Goal: Task Accomplishment & Management: Manage account settings

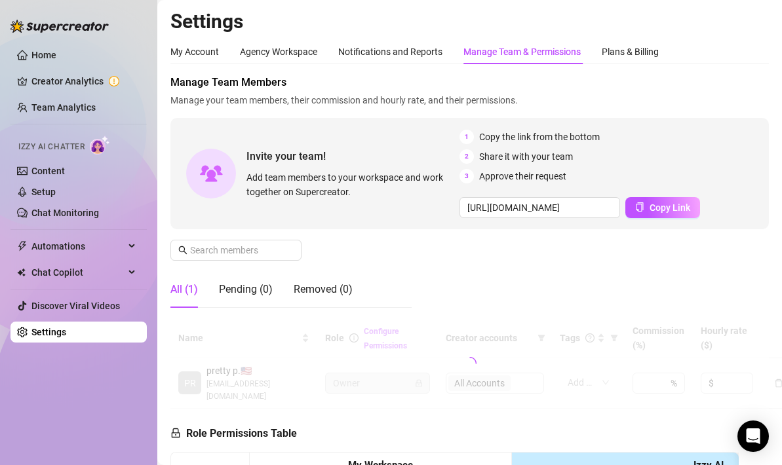
click at [66, 80] on link "Creator Analytics" at bounding box center [83, 81] width 105 height 21
click at [71, 109] on link "Team Analytics" at bounding box center [63, 107] width 64 height 10
click at [44, 52] on link "Home" at bounding box center [43, 55] width 25 height 10
click at [50, 105] on link "Team Analytics" at bounding box center [63, 107] width 64 height 10
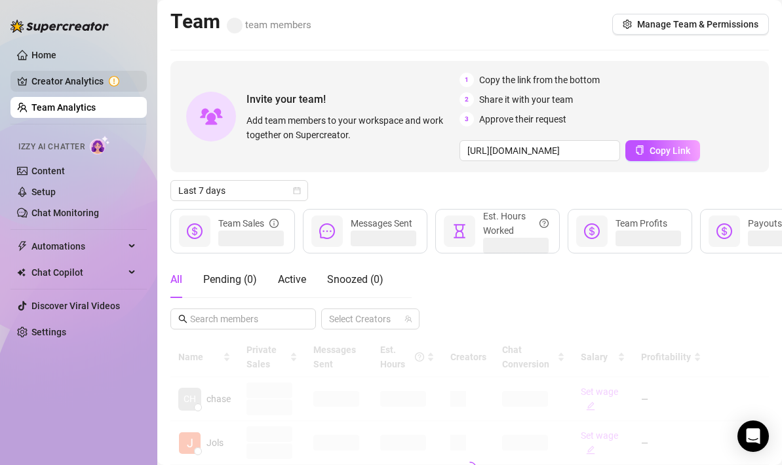
click at [61, 76] on link "Creator Analytics" at bounding box center [83, 81] width 105 height 21
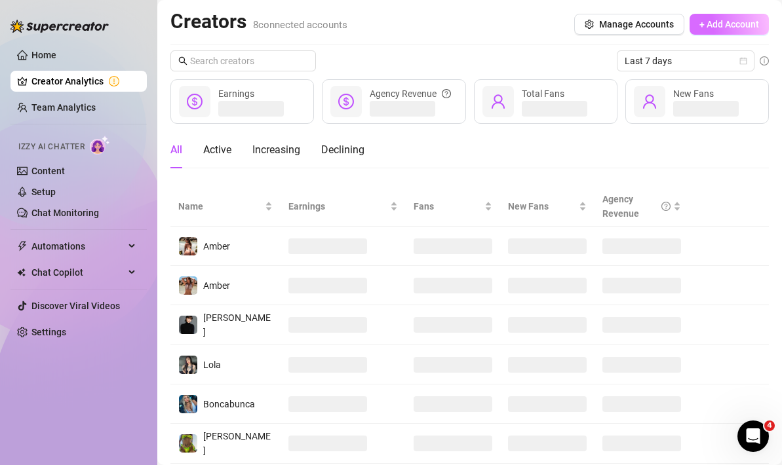
click at [715, 26] on span "+ Add Account" at bounding box center [730, 24] width 60 height 10
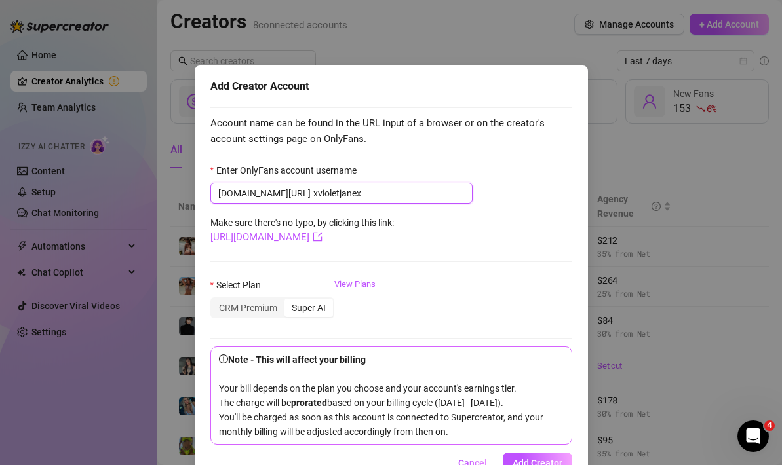
scroll to position [52, 0]
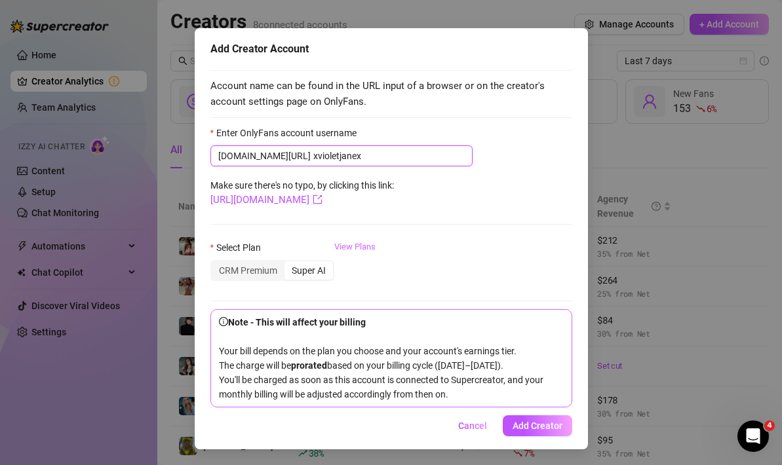
type input "xvioletjanex"
click at [349, 241] on link "View Plans" at bounding box center [354, 267] width 41 height 52
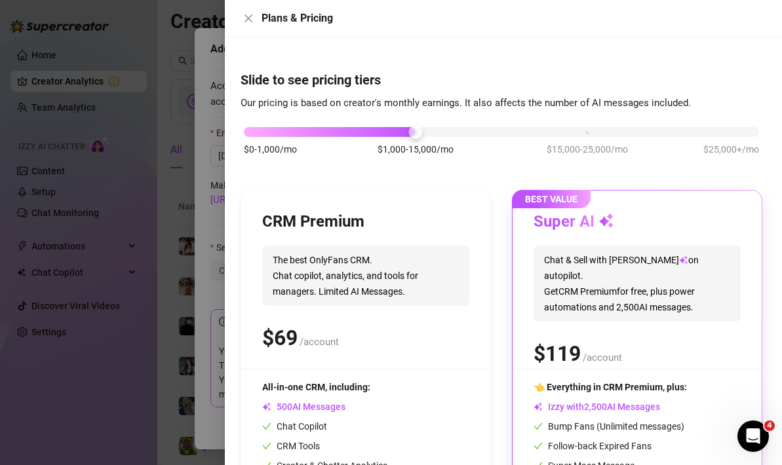
scroll to position [115, 0]
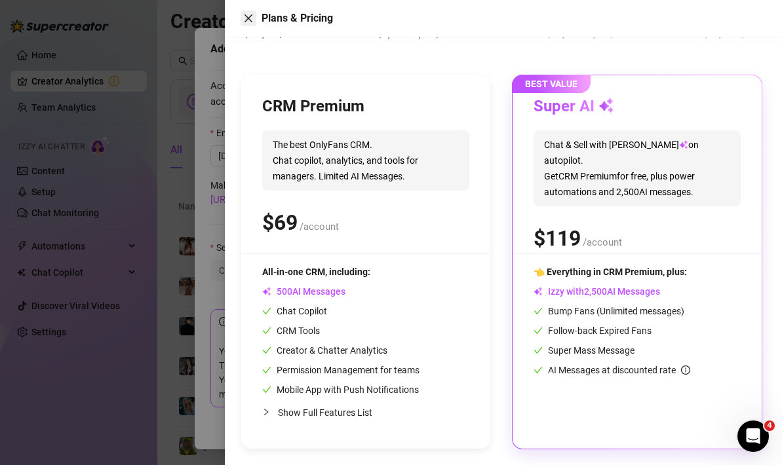
click at [248, 22] on icon "close" at bounding box center [248, 18] width 10 height 10
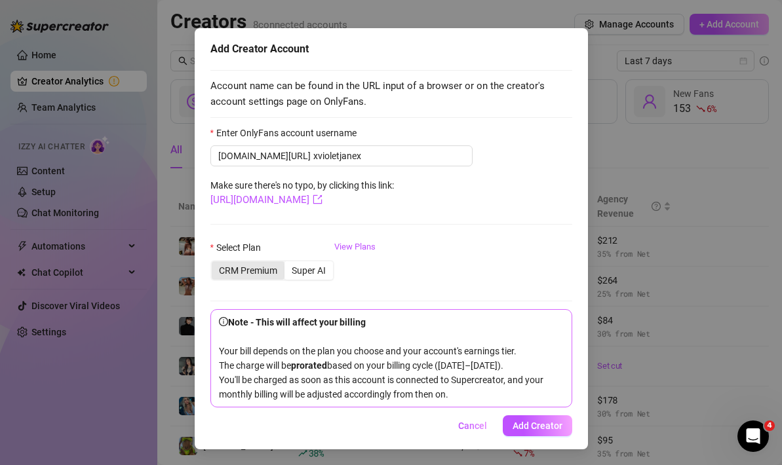
click at [252, 262] on div "CRM Premium" at bounding box center [248, 271] width 73 height 18
click at [215, 264] on input "CRM Premium" at bounding box center [215, 264] width 0 height 0
click at [303, 262] on div "Super AI" at bounding box center [309, 271] width 49 height 18
click at [288, 264] on input "Super AI" at bounding box center [288, 264] width 0 height 0
click at [351, 241] on link "View Plans" at bounding box center [354, 267] width 41 height 52
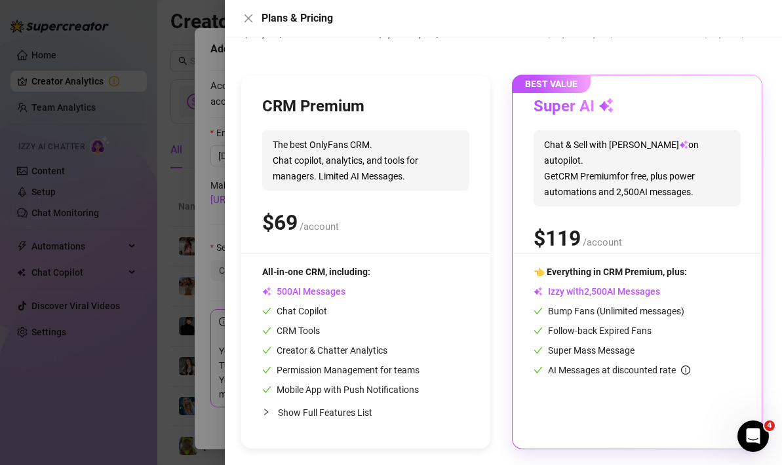
click at [379, 226] on div "$ /account" at bounding box center [365, 223] width 207 height 33
click at [250, 19] on icon "close" at bounding box center [248, 18] width 10 height 10
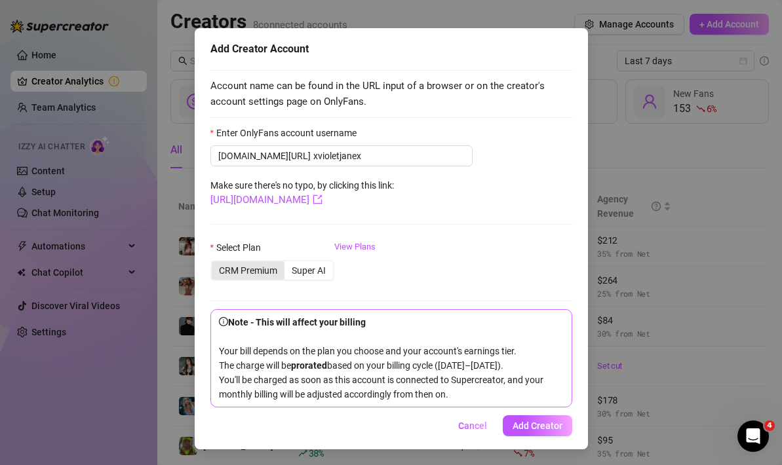
click at [269, 262] on div "CRM Premium" at bounding box center [248, 271] width 73 height 18
click at [215, 264] on input "CRM Premium" at bounding box center [215, 264] width 0 height 0
click at [529, 429] on span "Add Creator" at bounding box center [538, 426] width 50 height 10
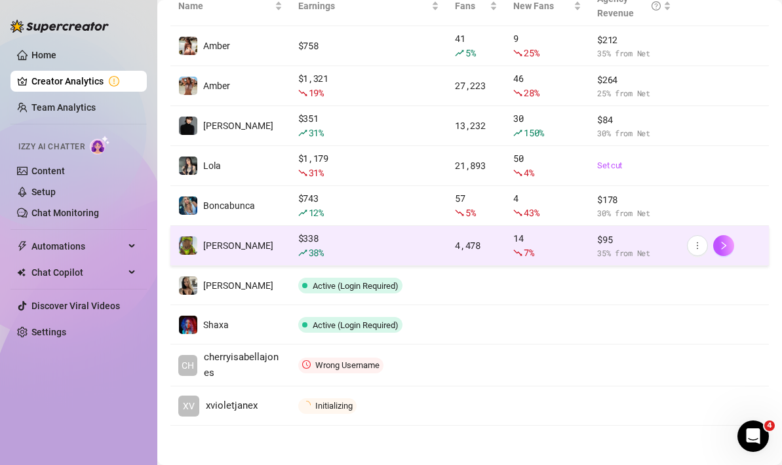
scroll to position [0, 0]
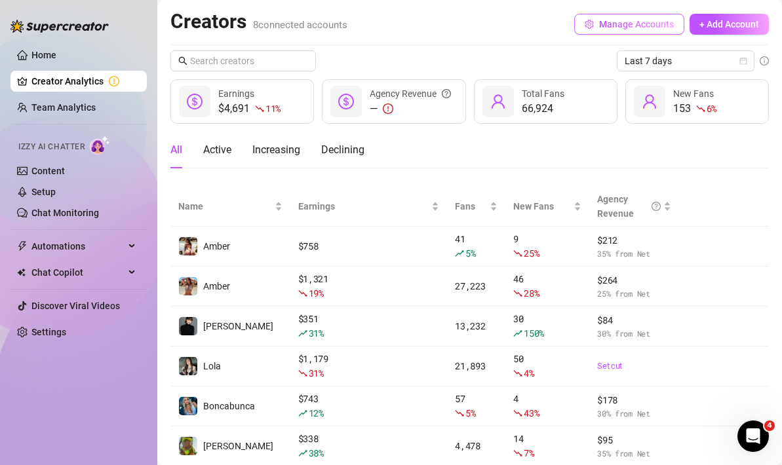
click at [624, 32] on button "Manage Accounts" at bounding box center [629, 24] width 110 height 21
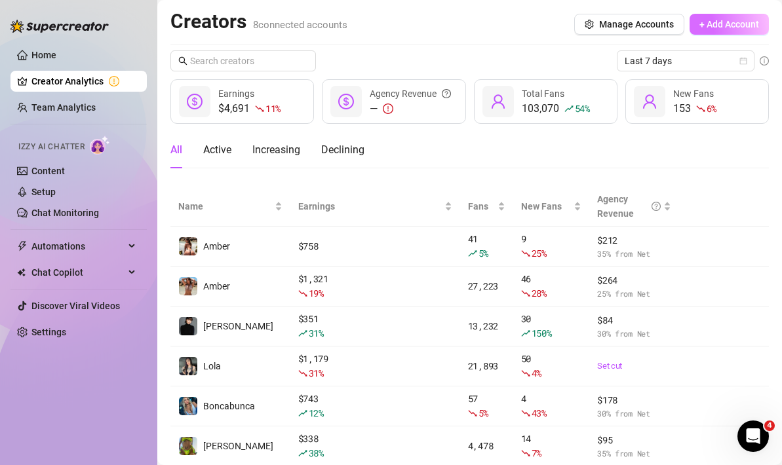
click at [747, 25] on span "+ Add Account" at bounding box center [730, 24] width 60 height 10
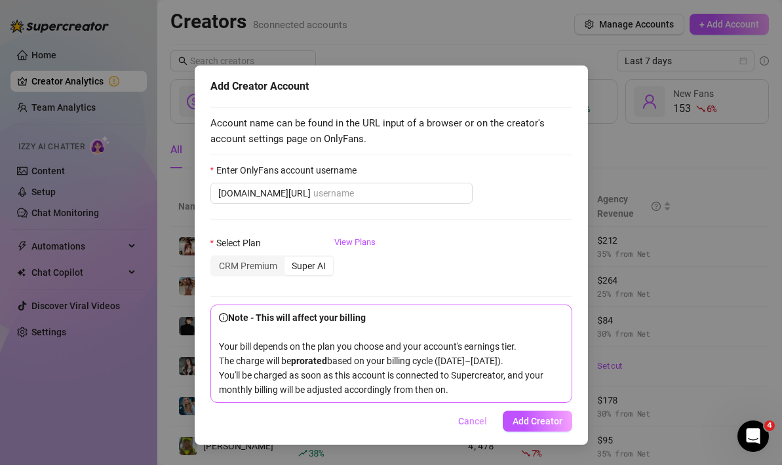
click at [472, 427] on span "Cancel" at bounding box center [472, 421] width 29 height 10
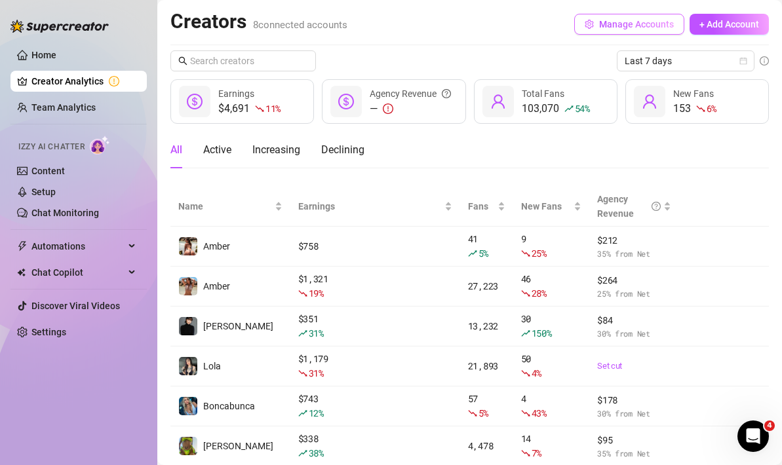
click at [610, 20] on span "Manage Accounts" at bounding box center [636, 24] width 75 height 10
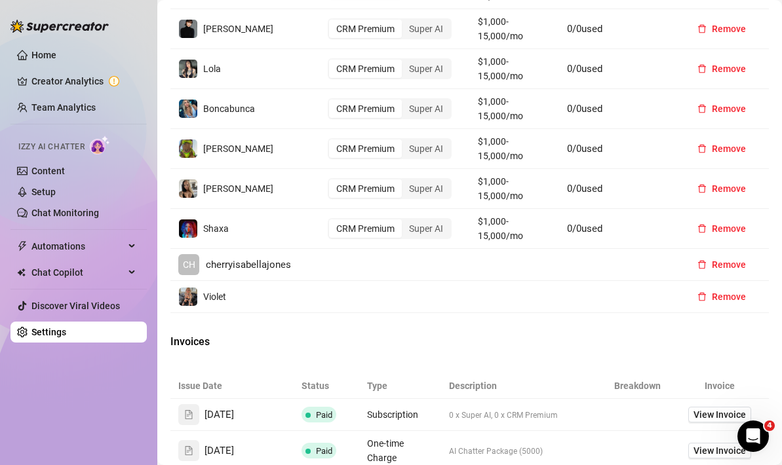
scroll to position [762, 0]
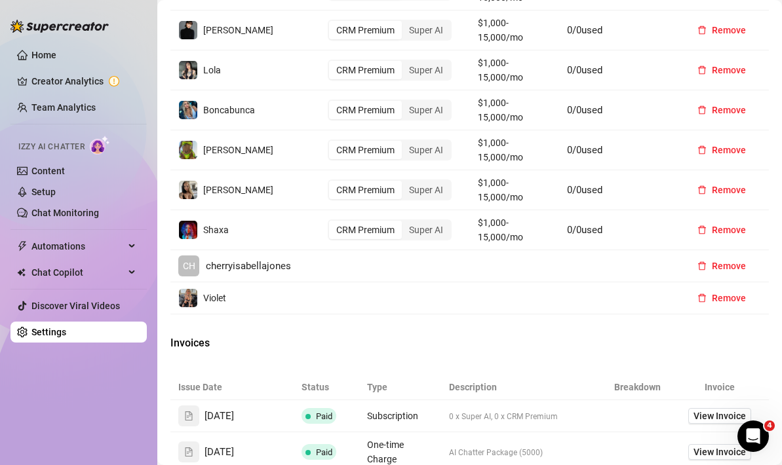
click at [373, 300] on td at bounding box center [394, 299] width 149 height 32
click at [210, 298] on span "Violet" at bounding box center [214, 298] width 23 height 10
